Goal: Task Accomplishment & Management: Use online tool/utility

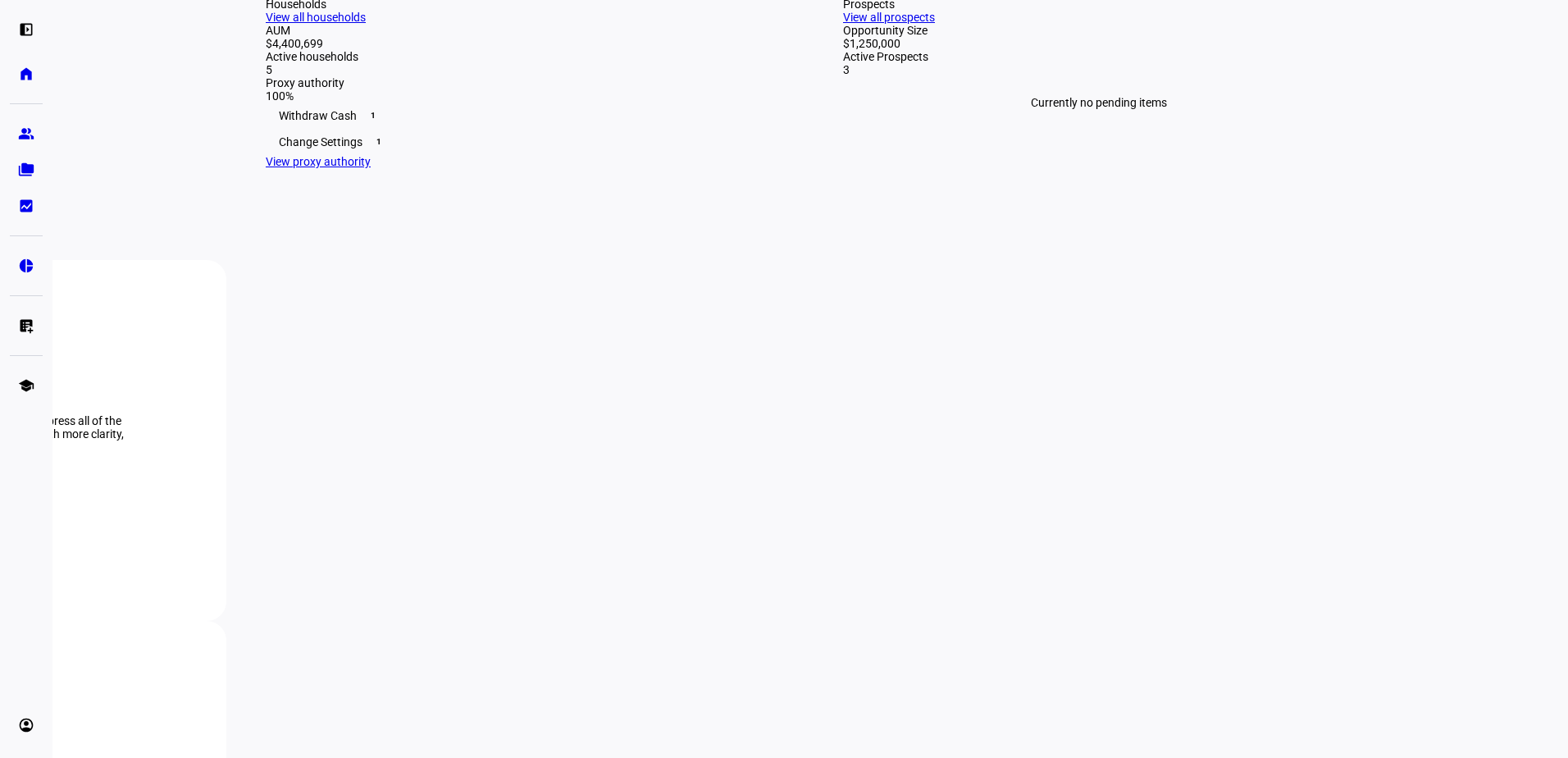
scroll to position [247, 0]
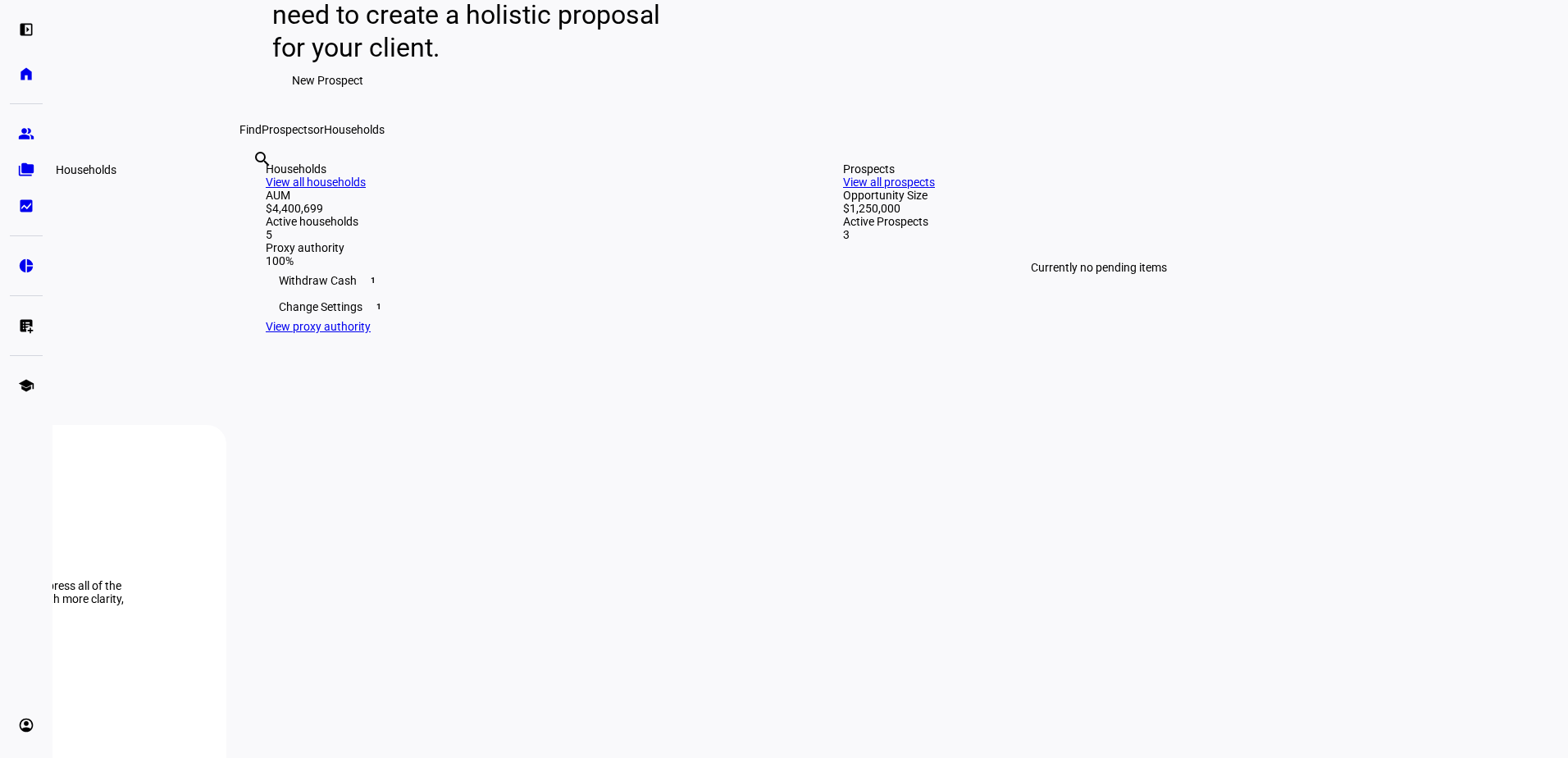
click at [25, 170] on eth-mat-symbol "folder_copy" at bounding box center [26, 169] width 16 height 16
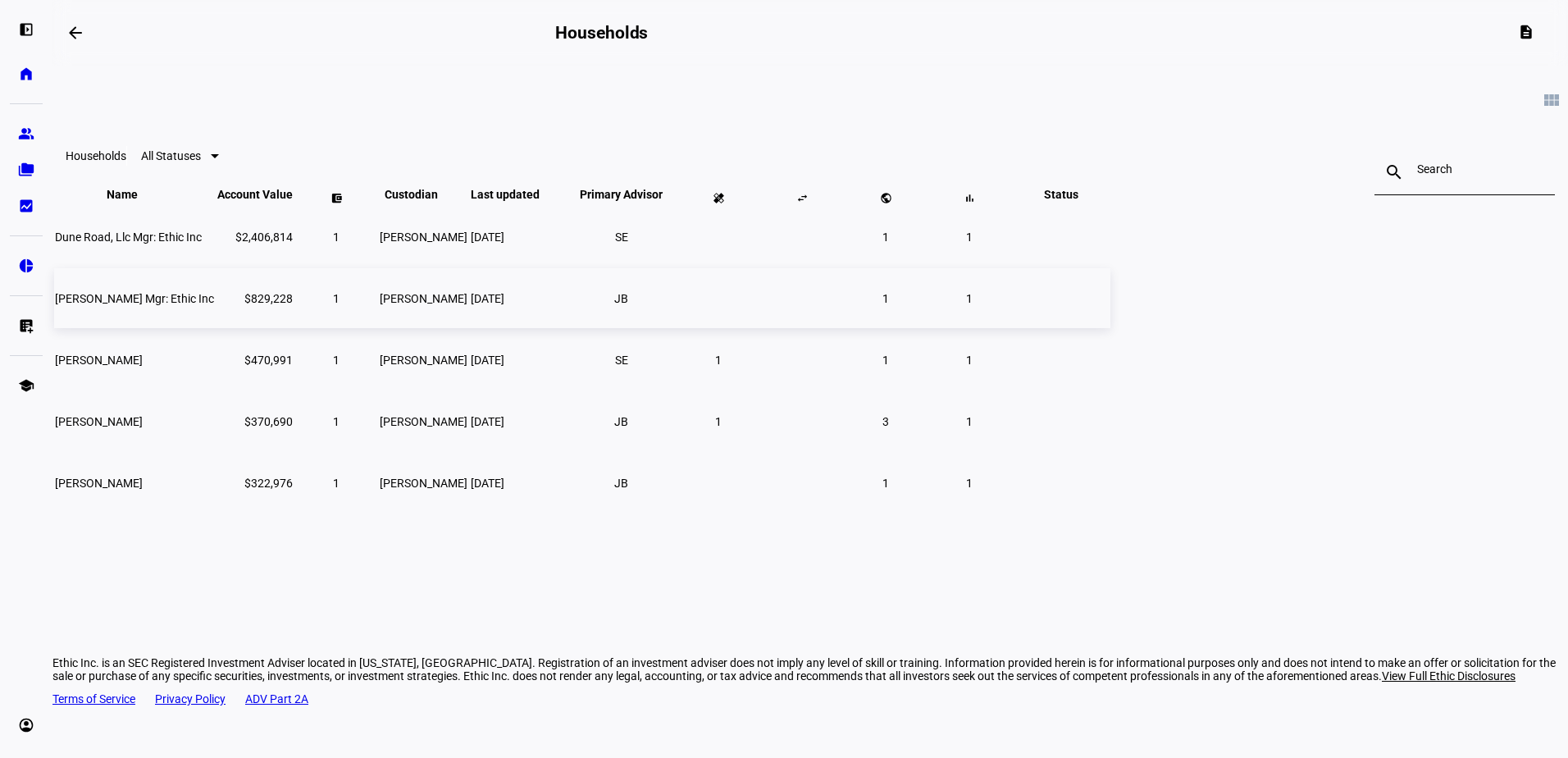
click at [214, 305] on span "[PERSON_NAME] Mgr: Ethic Inc" at bounding box center [134, 298] width 159 height 13
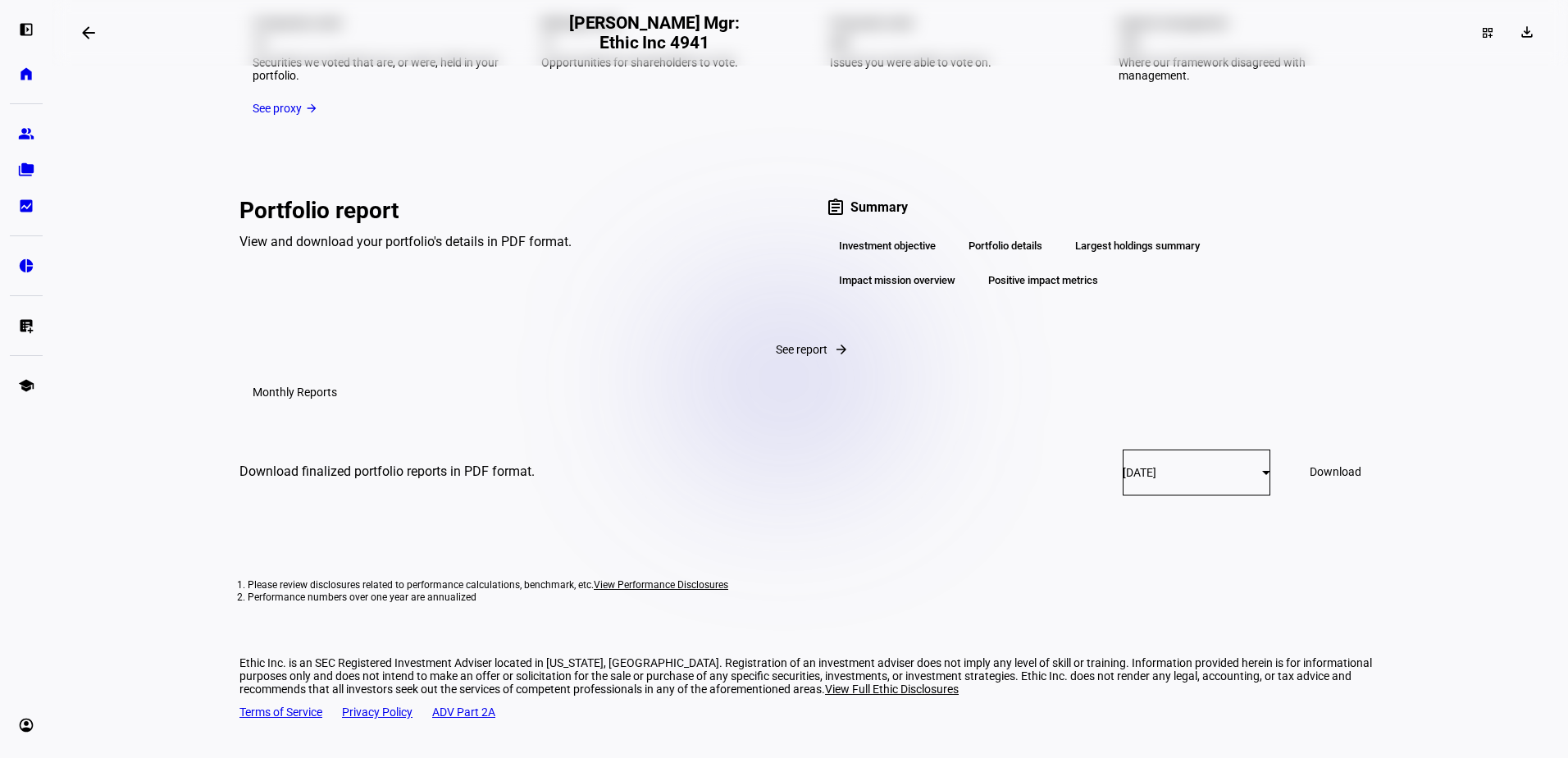
scroll to position [2945, 0]
click at [1173, 479] on div "[DATE]" at bounding box center [1192, 473] width 139 height 13
click at [1369, 415] on div at bounding box center [784, 379] width 1568 height 758
click at [1310, 479] on span "Download" at bounding box center [1336, 472] width 52 height 13
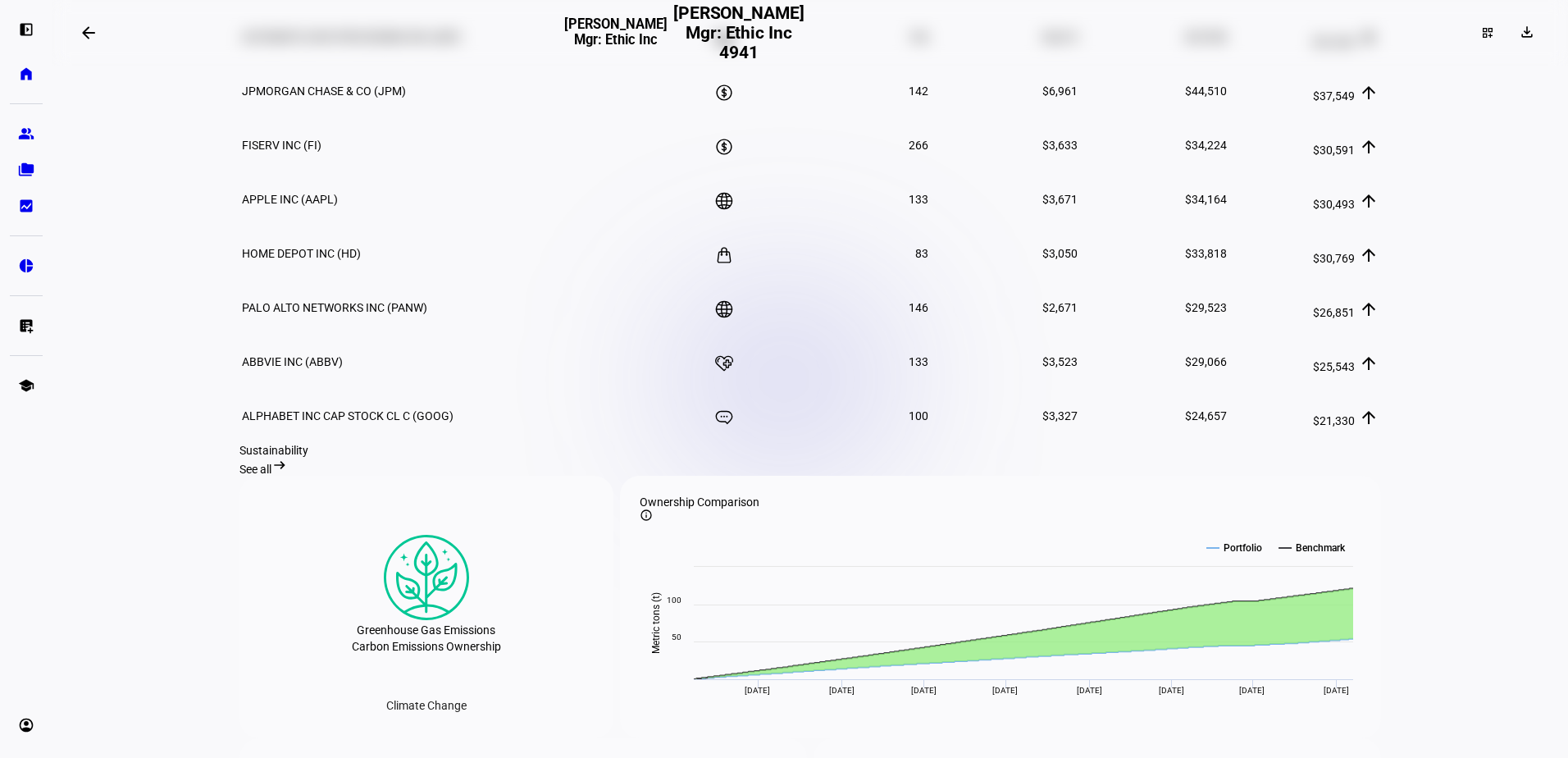
scroll to position [0, 0]
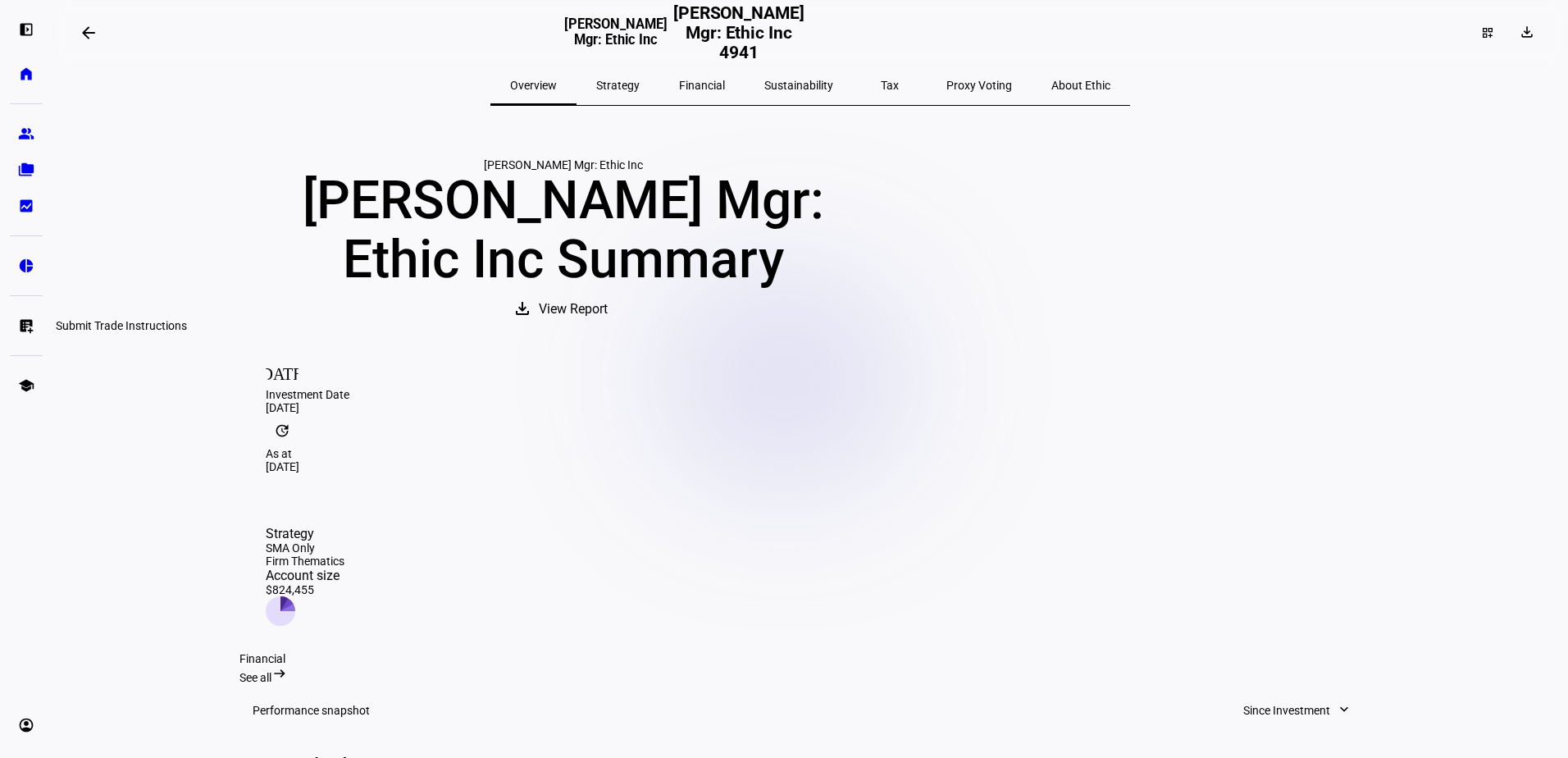
click at [27, 328] on eth-mat-symbol "list_alt_add" at bounding box center [26, 325] width 16 height 16
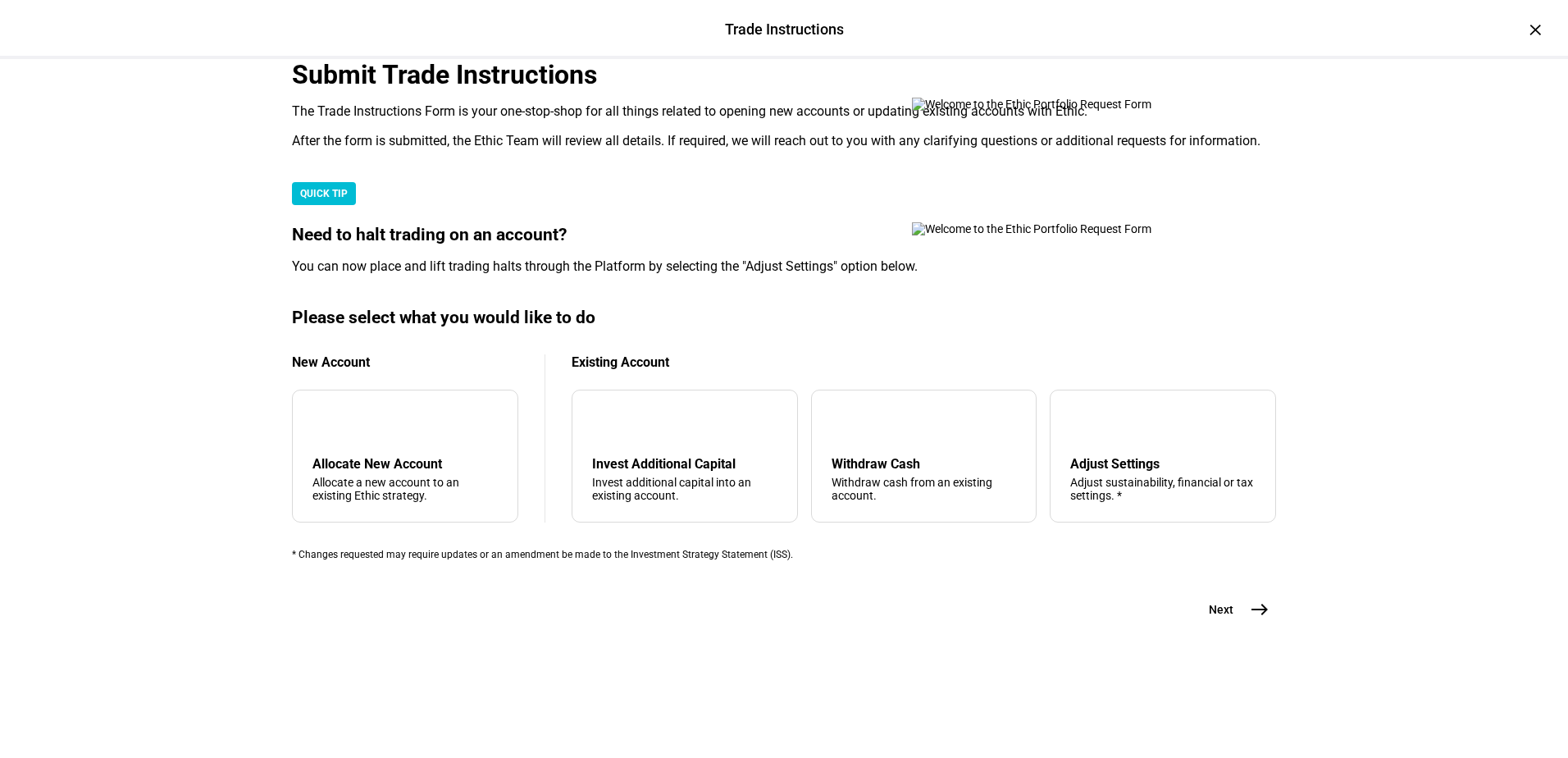
scroll to position [387, 0]
click at [903, 456] on div "Withdraw Cash" at bounding box center [924, 463] width 185 height 15
click at [1251, 620] on mat-icon "east" at bounding box center [1259, 609] width 20 height 20
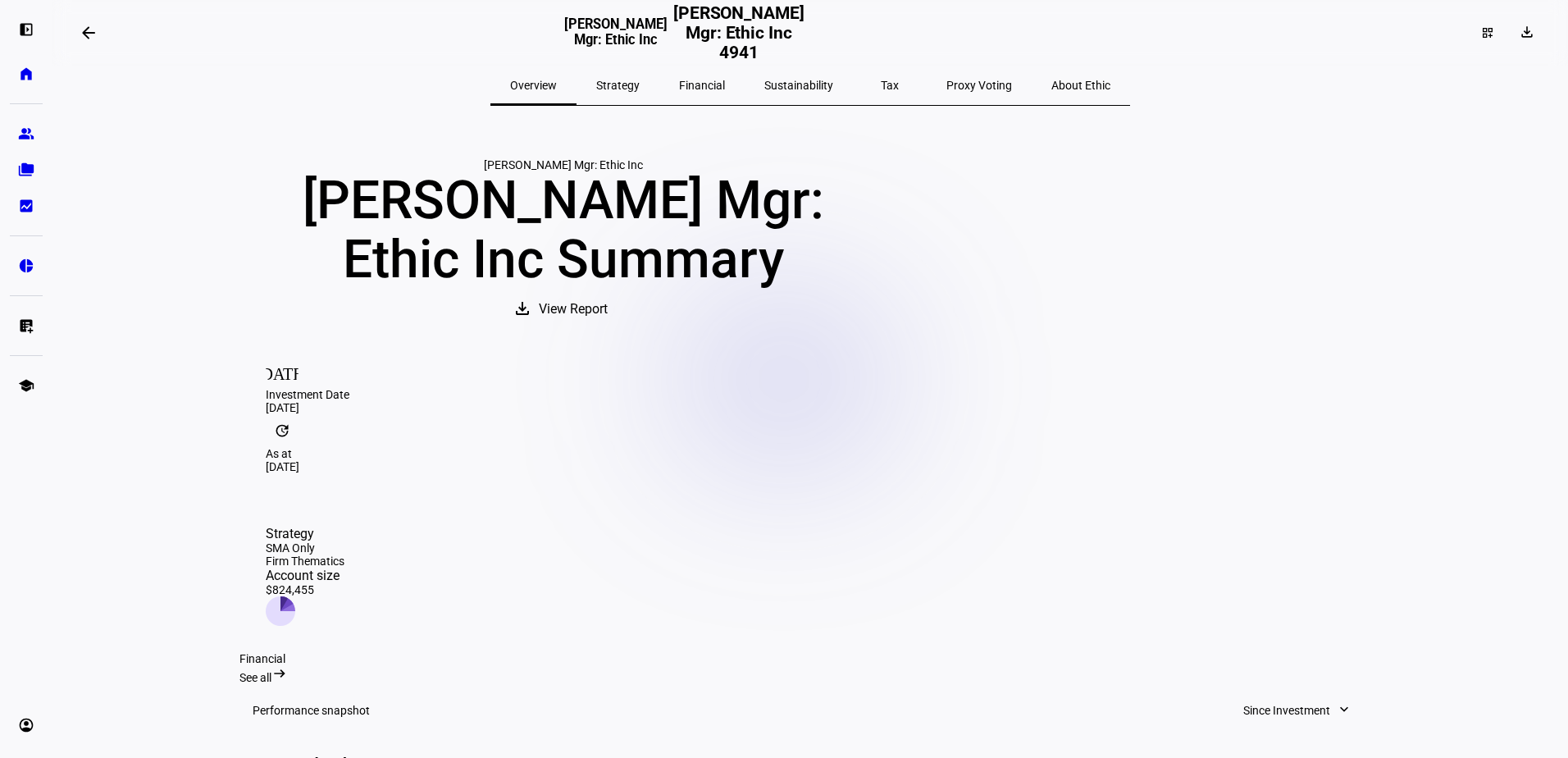
drag, startPoint x: 726, startPoint y: 88, endPoint x: 655, endPoint y: 83, distance: 71.2
click at [725, 88] on span "Financial" at bounding box center [702, 85] width 46 height 12
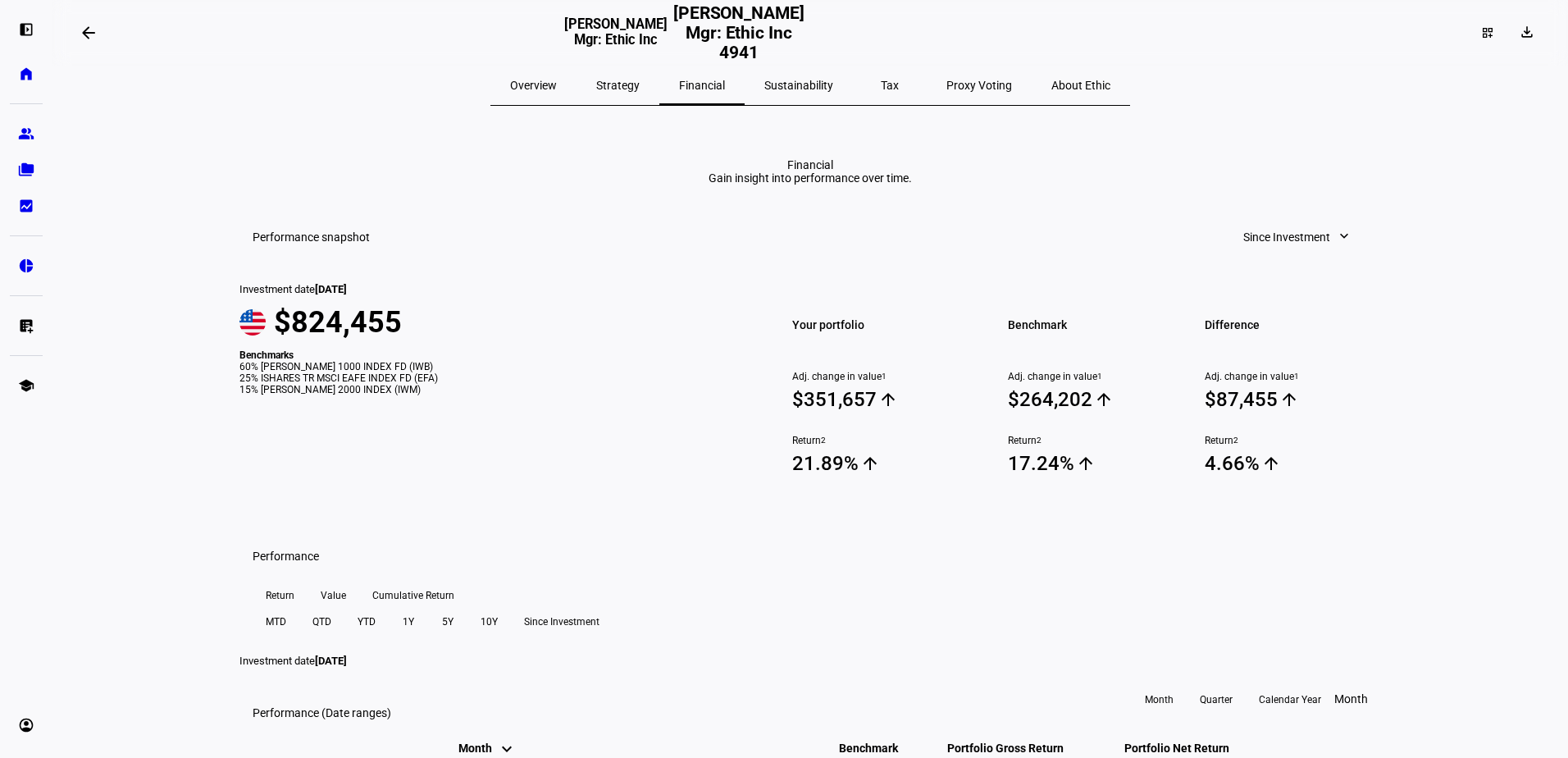
click at [640, 83] on span "Strategy" at bounding box center [618, 85] width 43 height 12
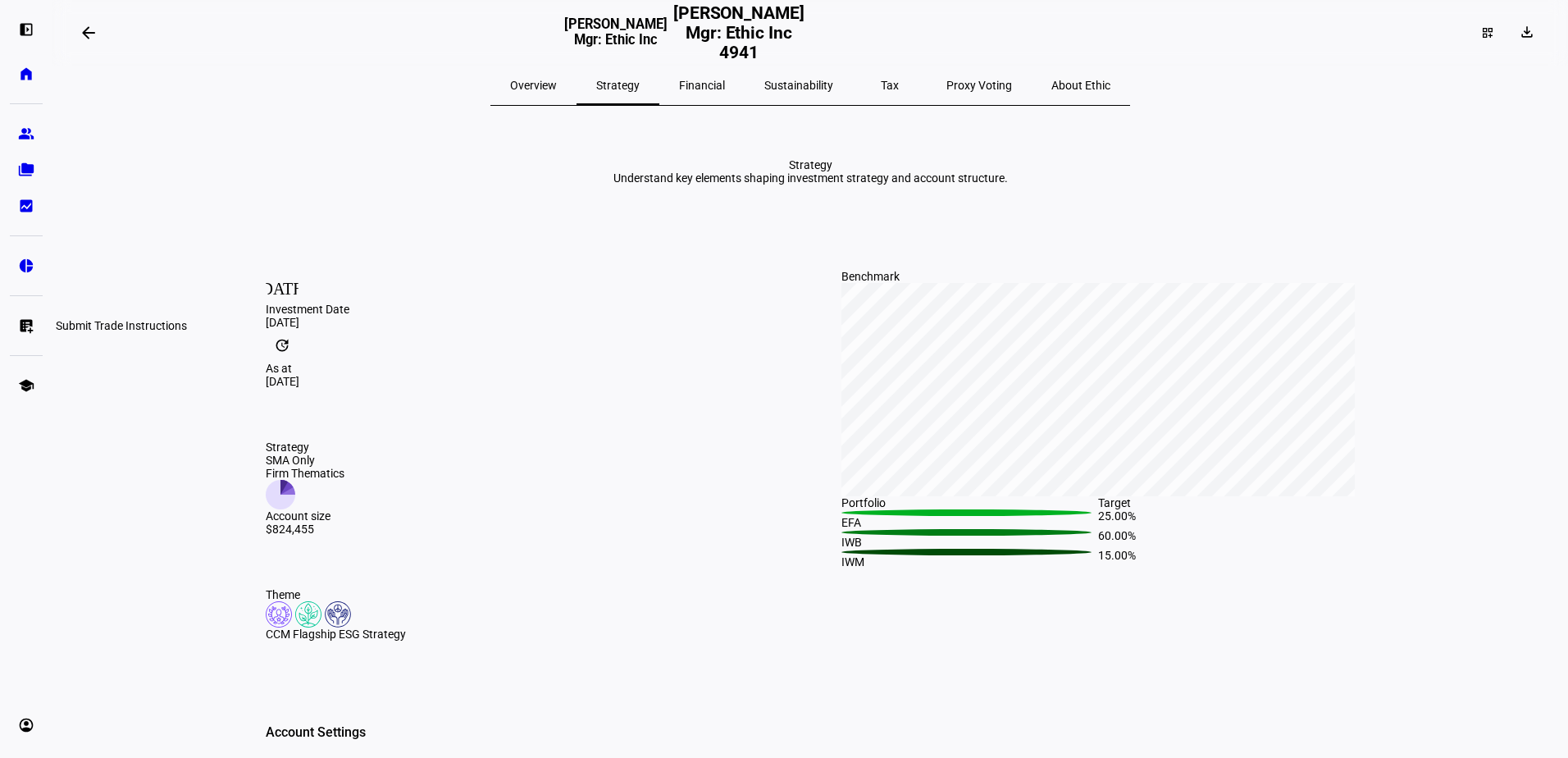
click at [22, 322] on eth-mat-symbol "list_alt_add" at bounding box center [26, 325] width 16 height 16
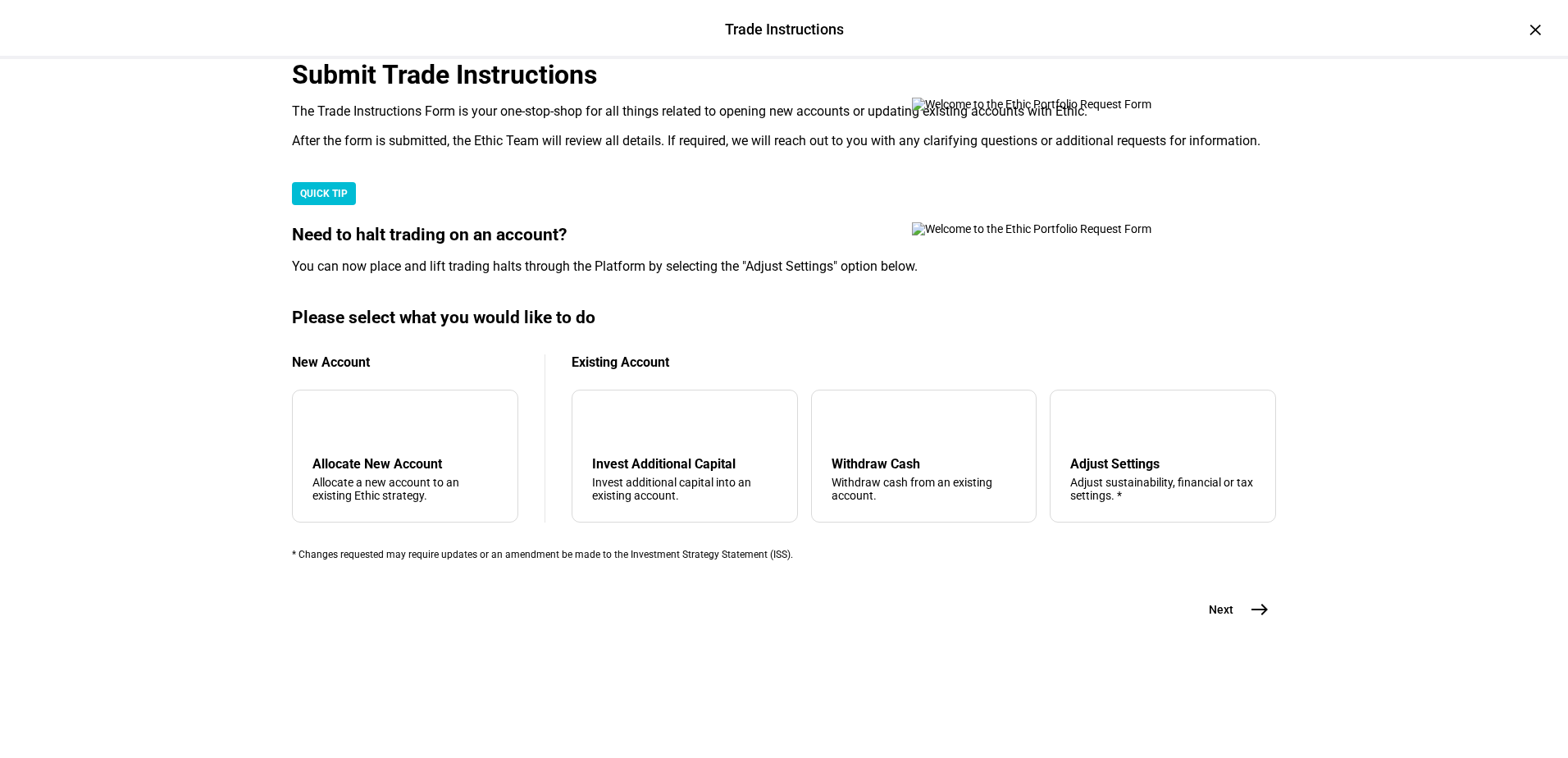
scroll to position [387, 0]
drag, startPoint x: 892, startPoint y: 450, endPoint x: 886, endPoint y: 459, distance: 10.8
click at [892, 450] on div "arrow_upward Withdraw Cash Withdraw cash from an existing account." at bounding box center [924, 456] width 226 height 133
click at [1250, 620] on mat-icon "east" at bounding box center [1259, 609] width 20 height 20
